Goal: Find specific page/section: Find specific page/section

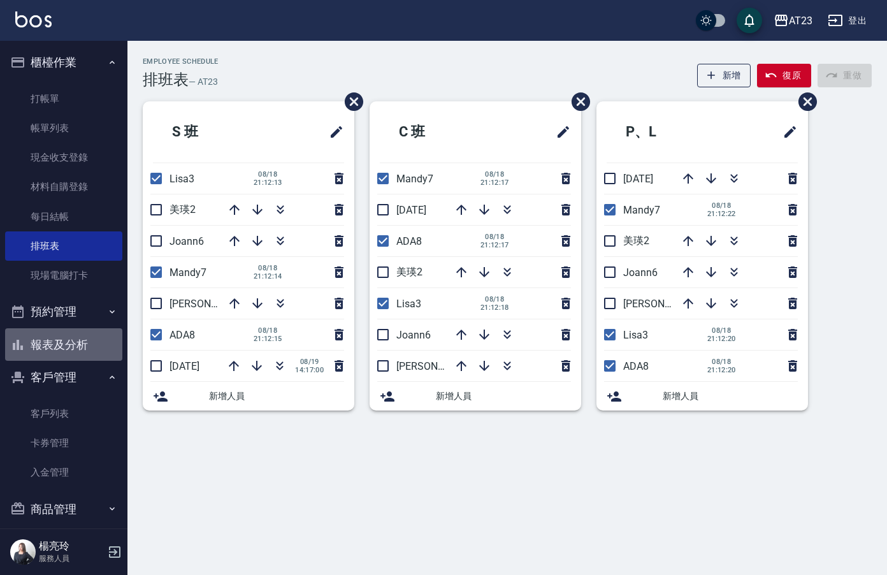
click at [68, 347] on button "報表及分析" at bounding box center [63, 344] width 117 height 33
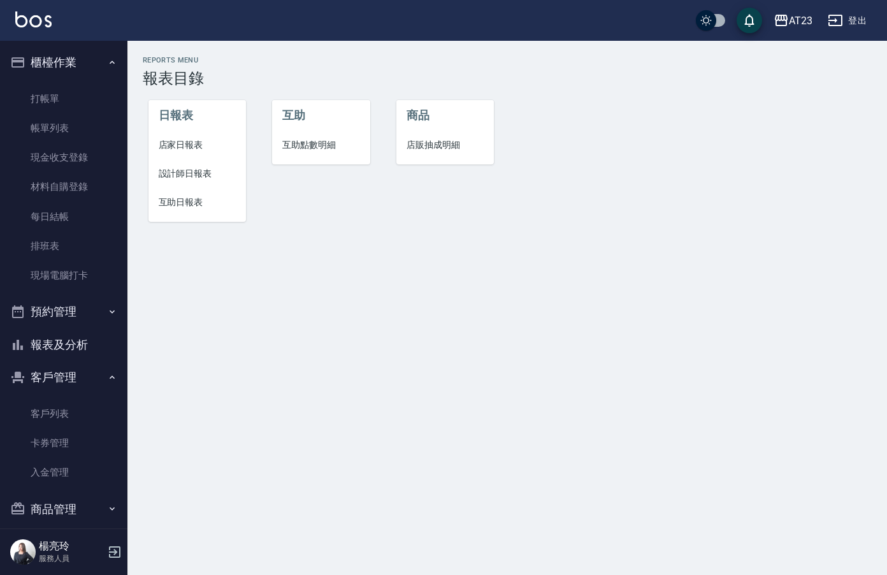
click at [184, 144] on span "店家日報表" at bounding box center [198, 144] width 78 height 13
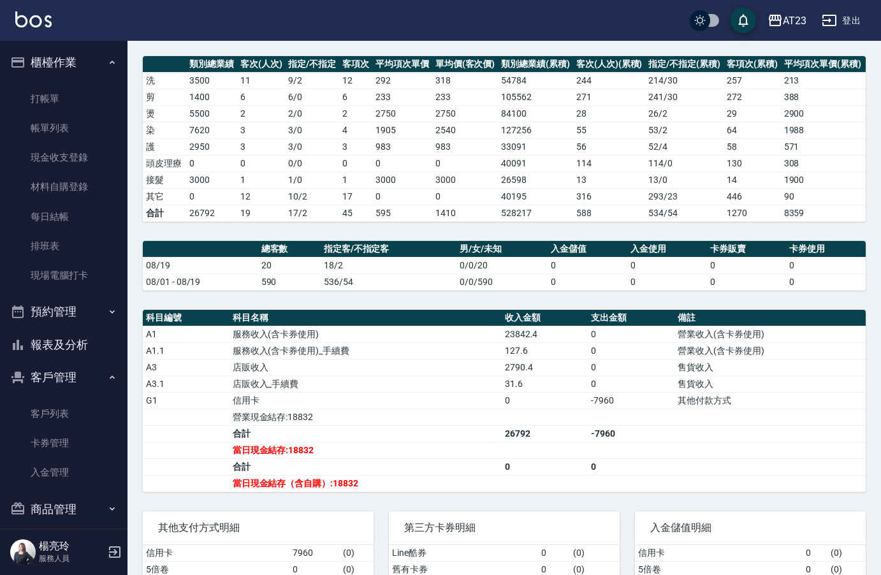
scroll to position [53, 0]
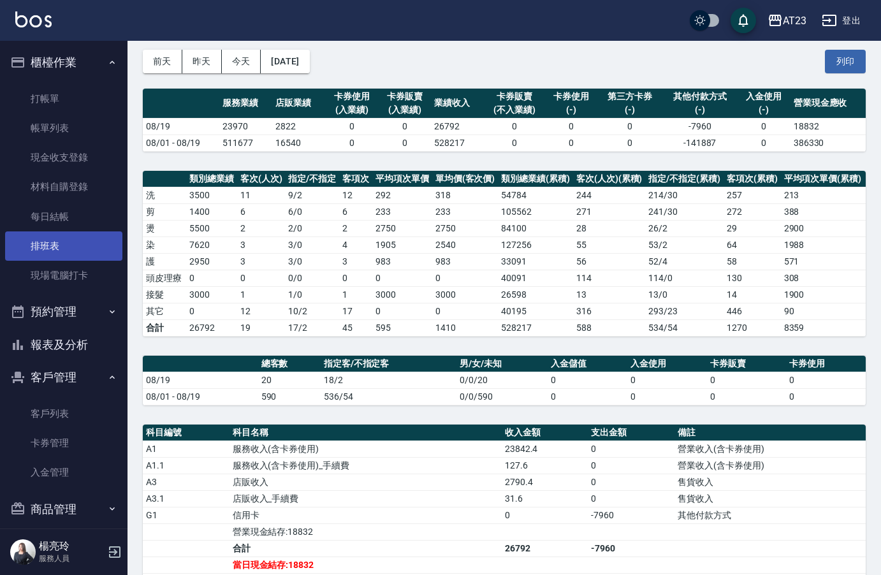
click at [54, 241] on link "排班表" at bounding box center [63, 245] width 117 height 29
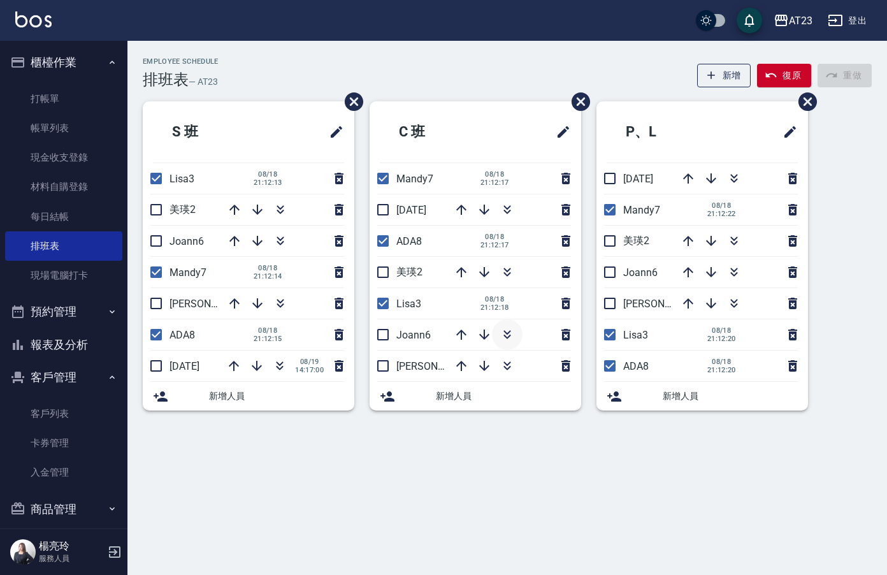
click at [510, 338] on icon "button" at bounding box center [507, 334] width 15 height 15
